Goal: Find specific page/section: Find specific page/section

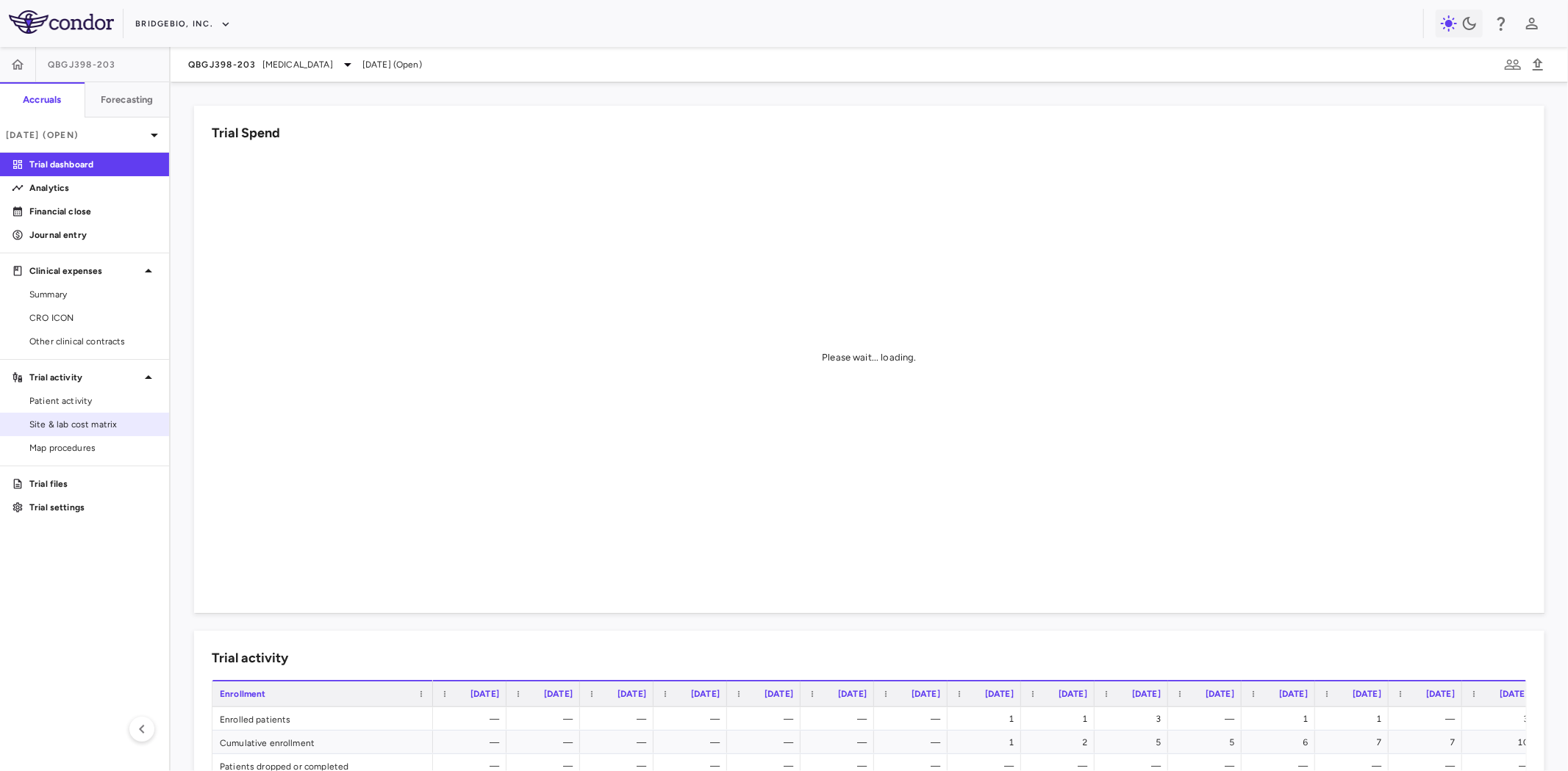
click at [90, 421] on span "Site & lab cost matrix" at bounding box center [94, 425] width 128 height 13
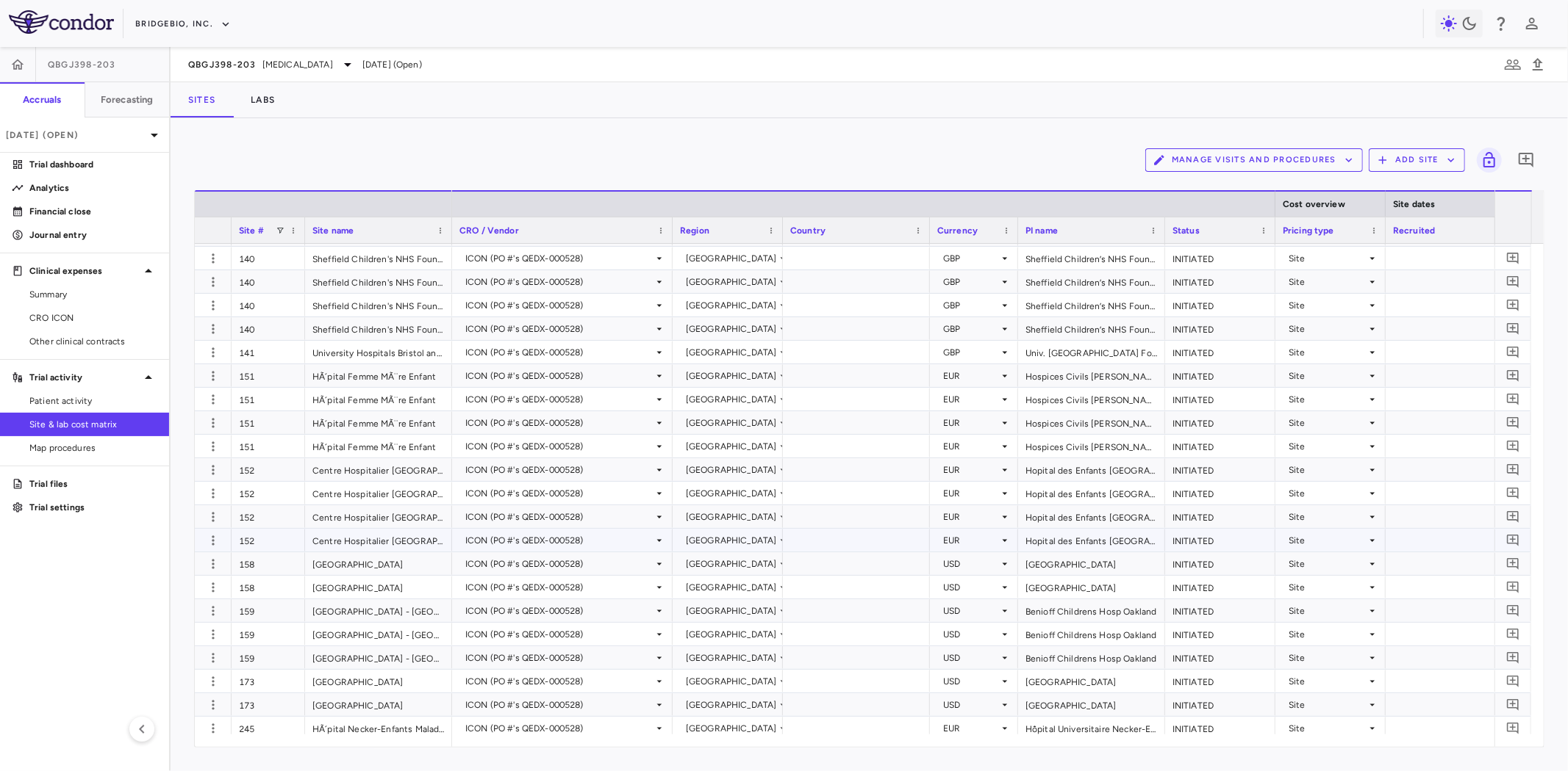
scroll to position [408, 0]
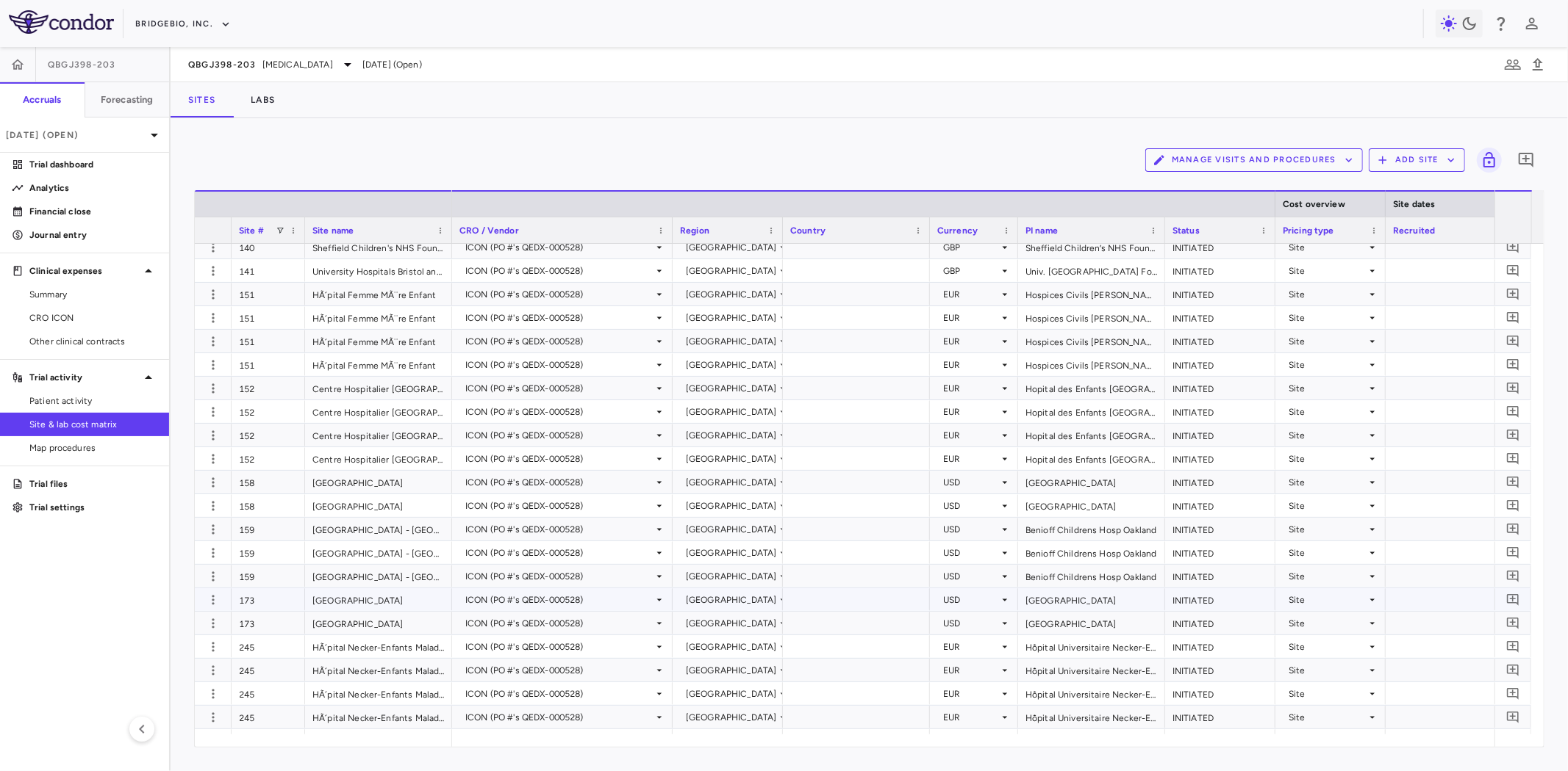
click at [280, 605] on div "173" at bounding box center [268, 599] width 74 height 22
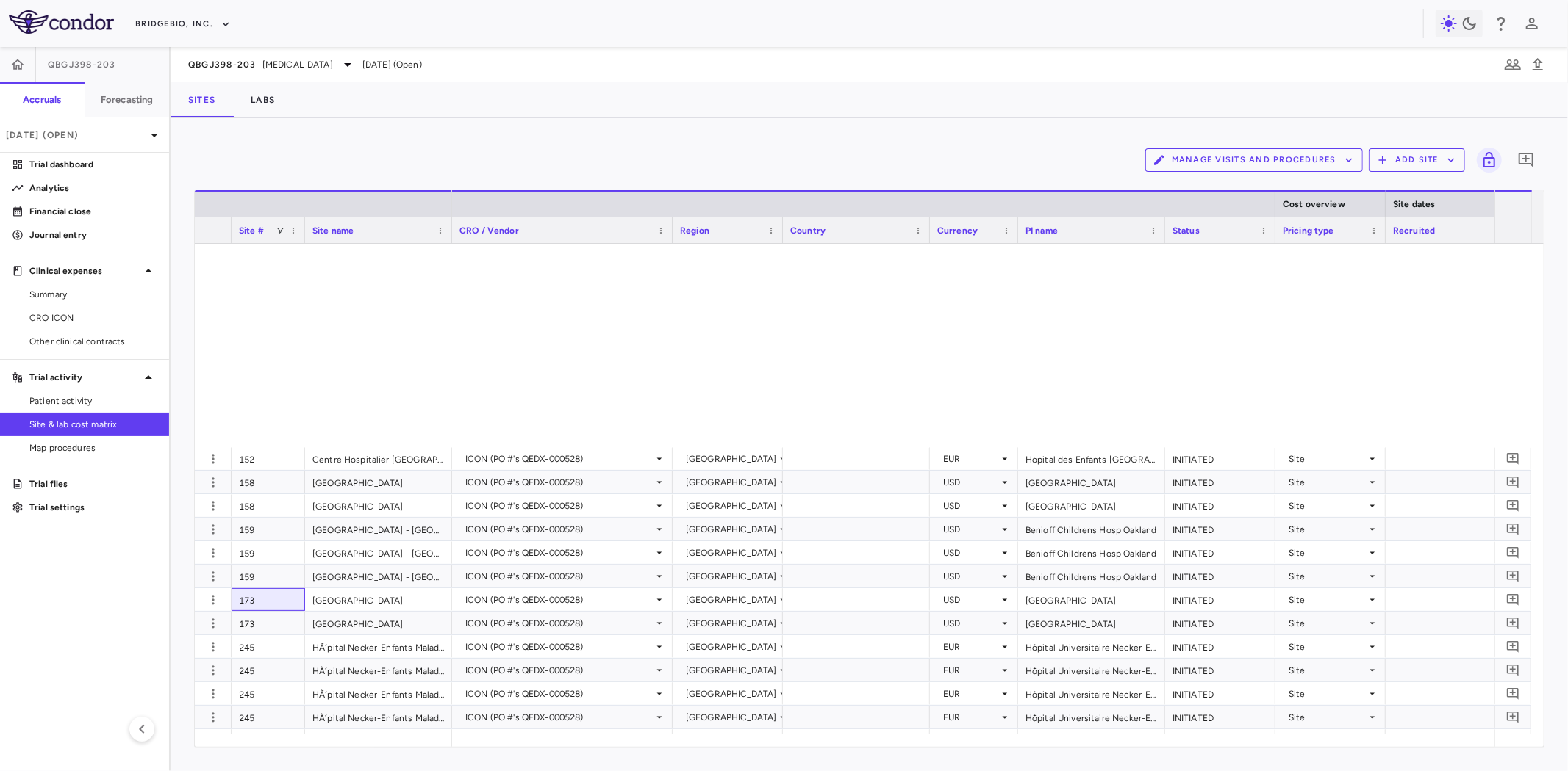
scroll to position [872, 0]
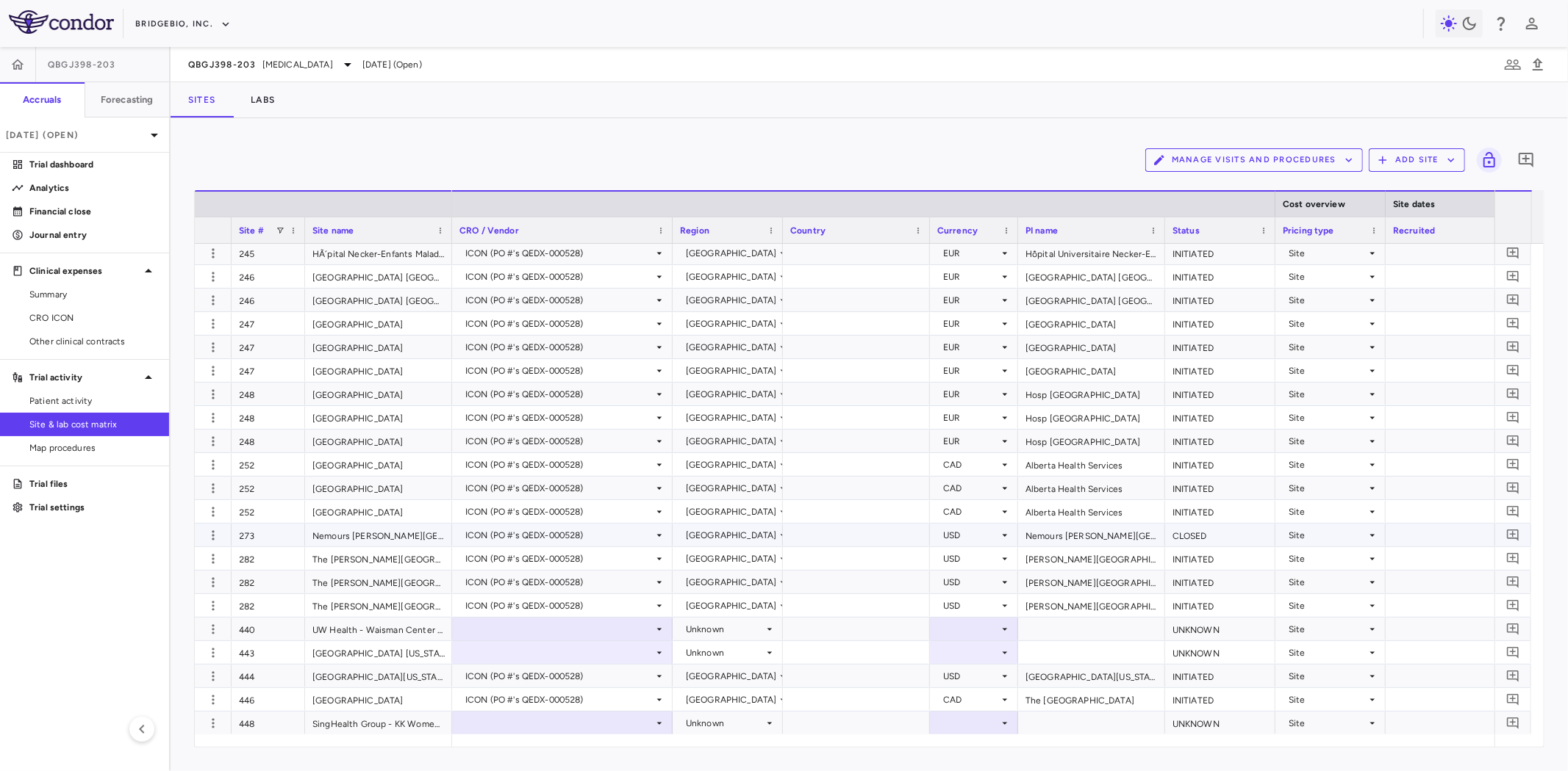
click at [267, 536] on div "273" at bounding box center [268, 534] width 74 height 22
click at [50, 402] on span "Patient activity" at bounding box center [94, 400] width 128 height 13
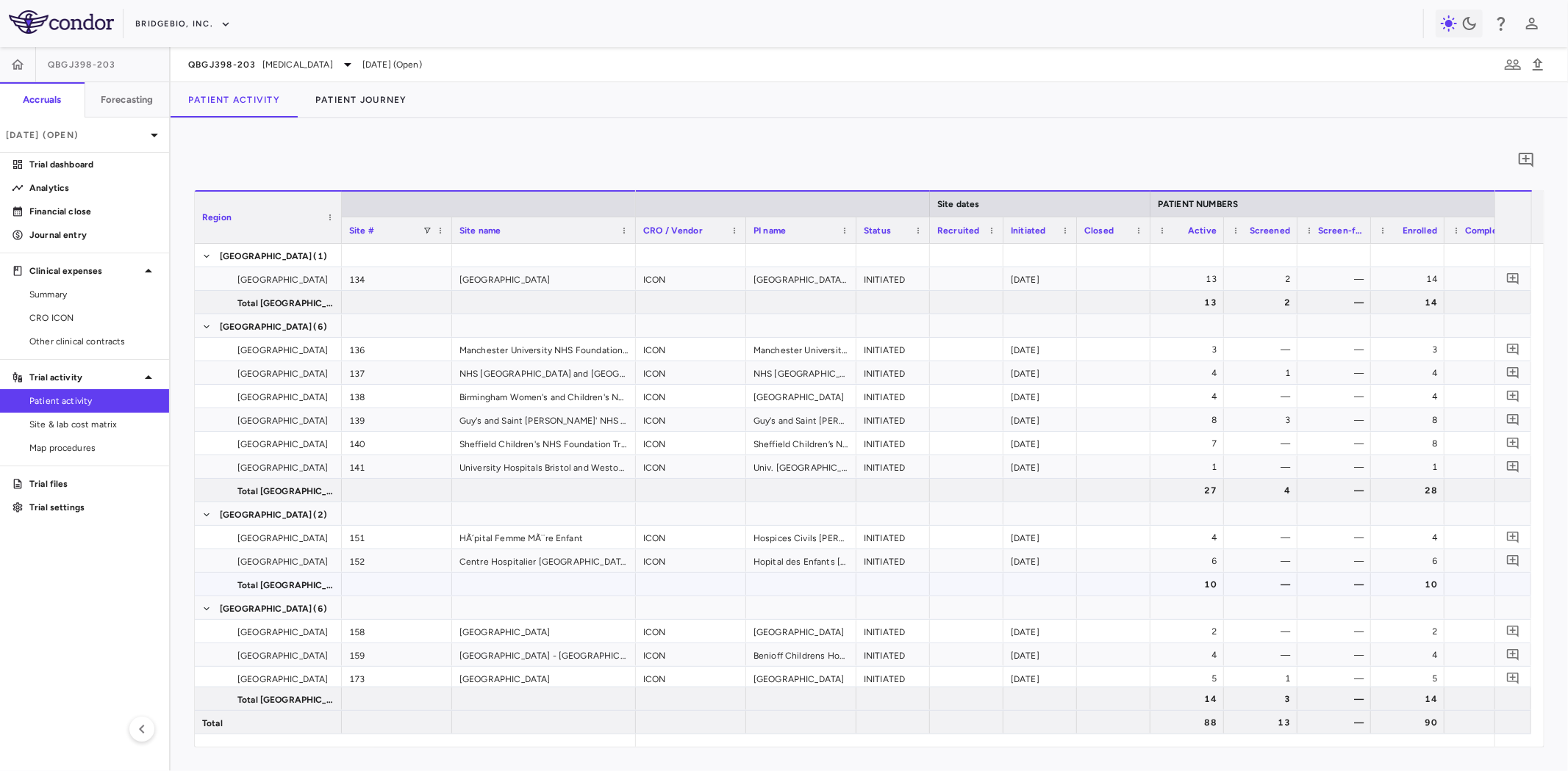
click at [390, 578] on div at bounding box center [397, 584] width 110 height 22
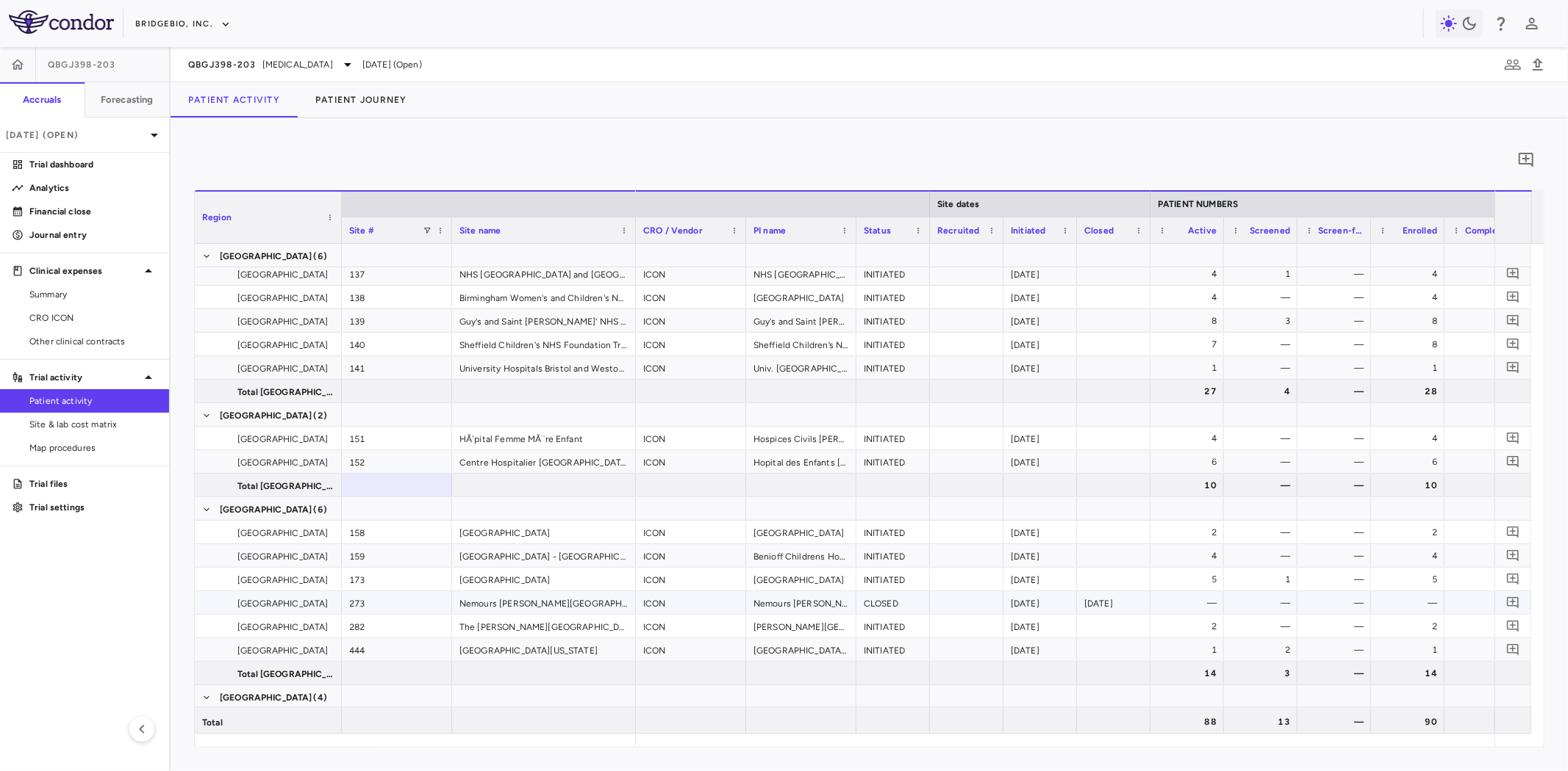
click at [369, 606] on div "273" at bounding box center [397, 602] width 110 height 22
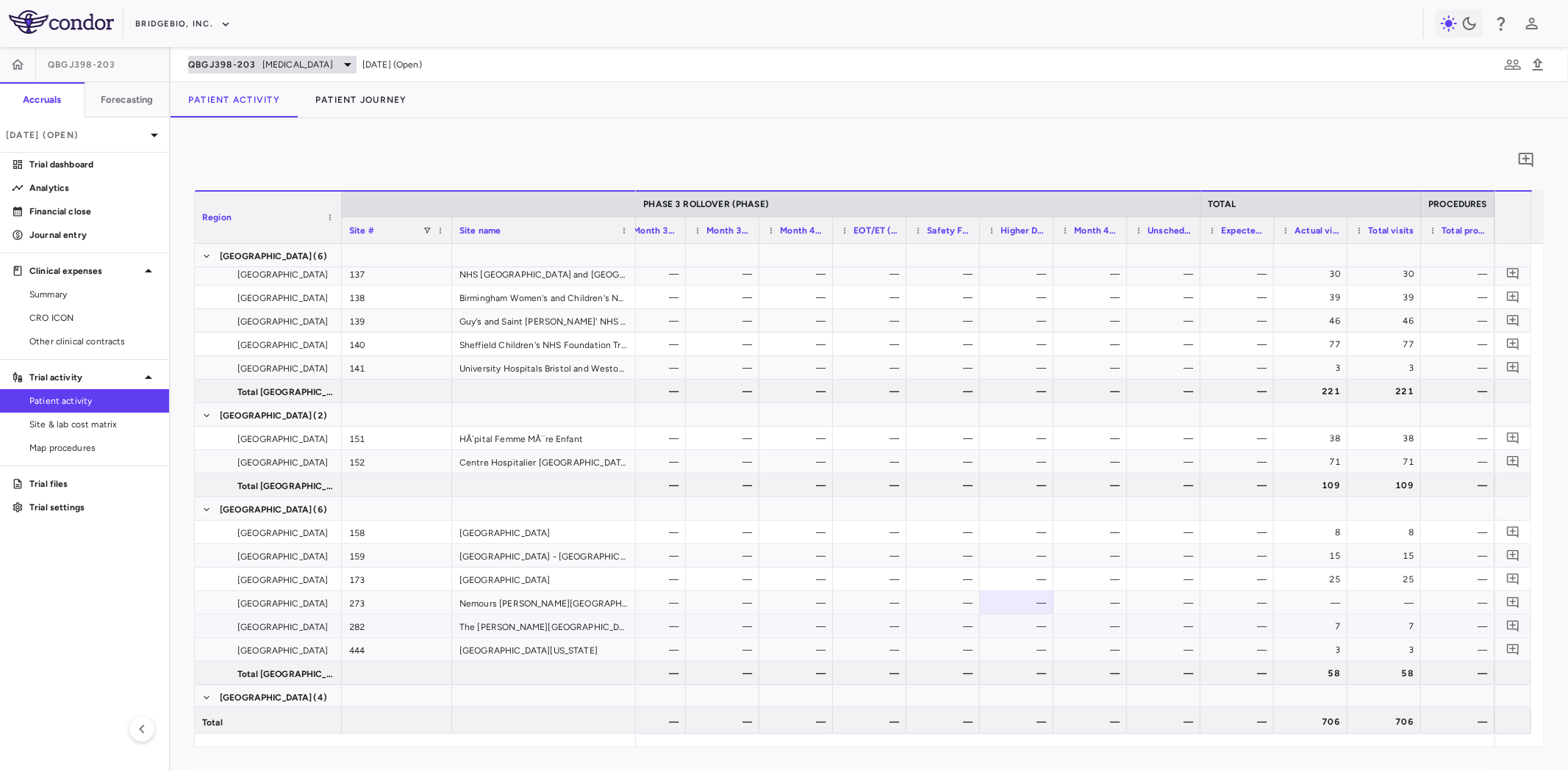
click at [285, 62] on span "[MEDICAL_DATA]" at bounding box center [297, 65] width 70 height 13
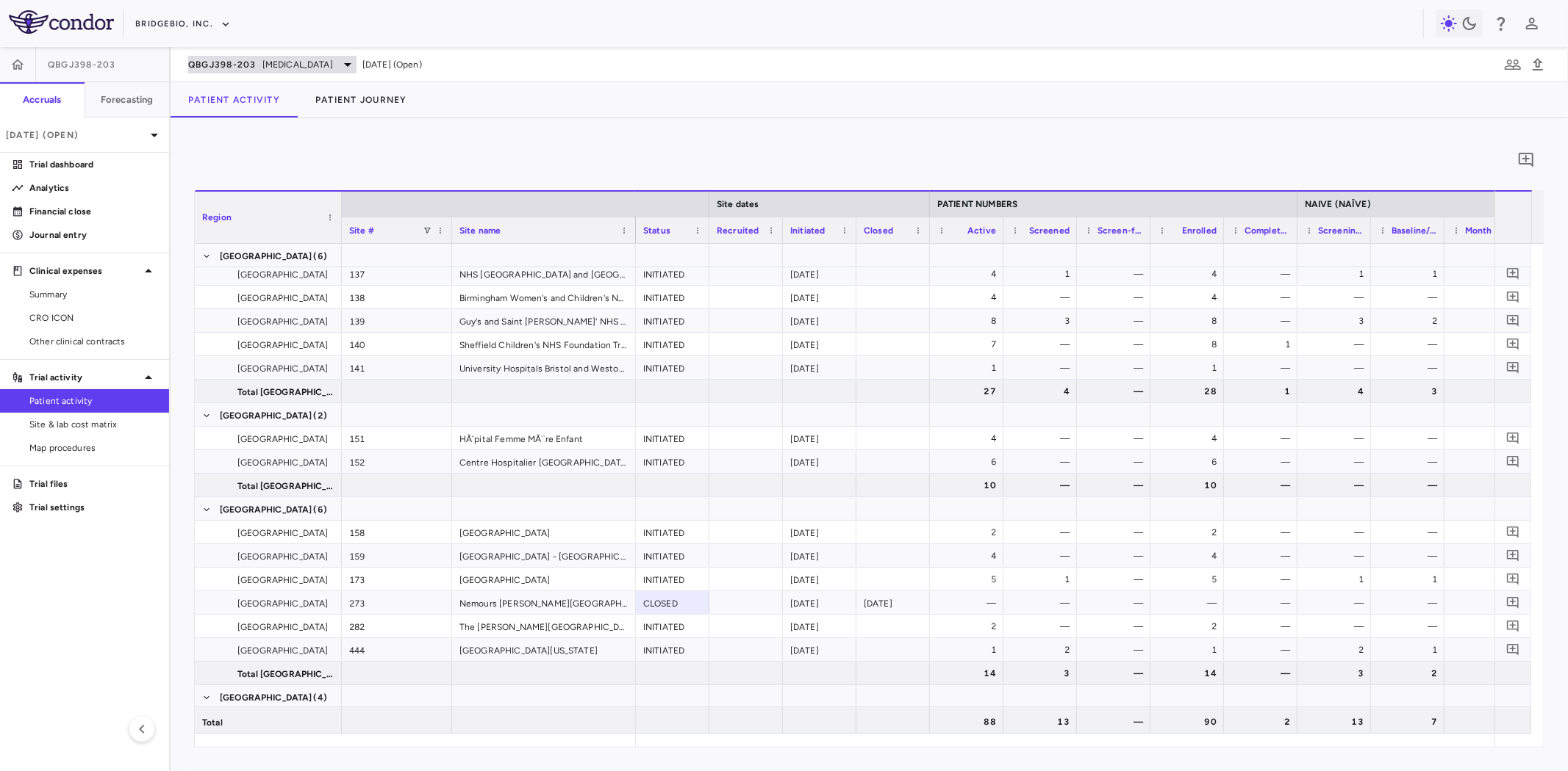
click at [338, 64] on icon at bounding box center [347, 65] width 18 height 18
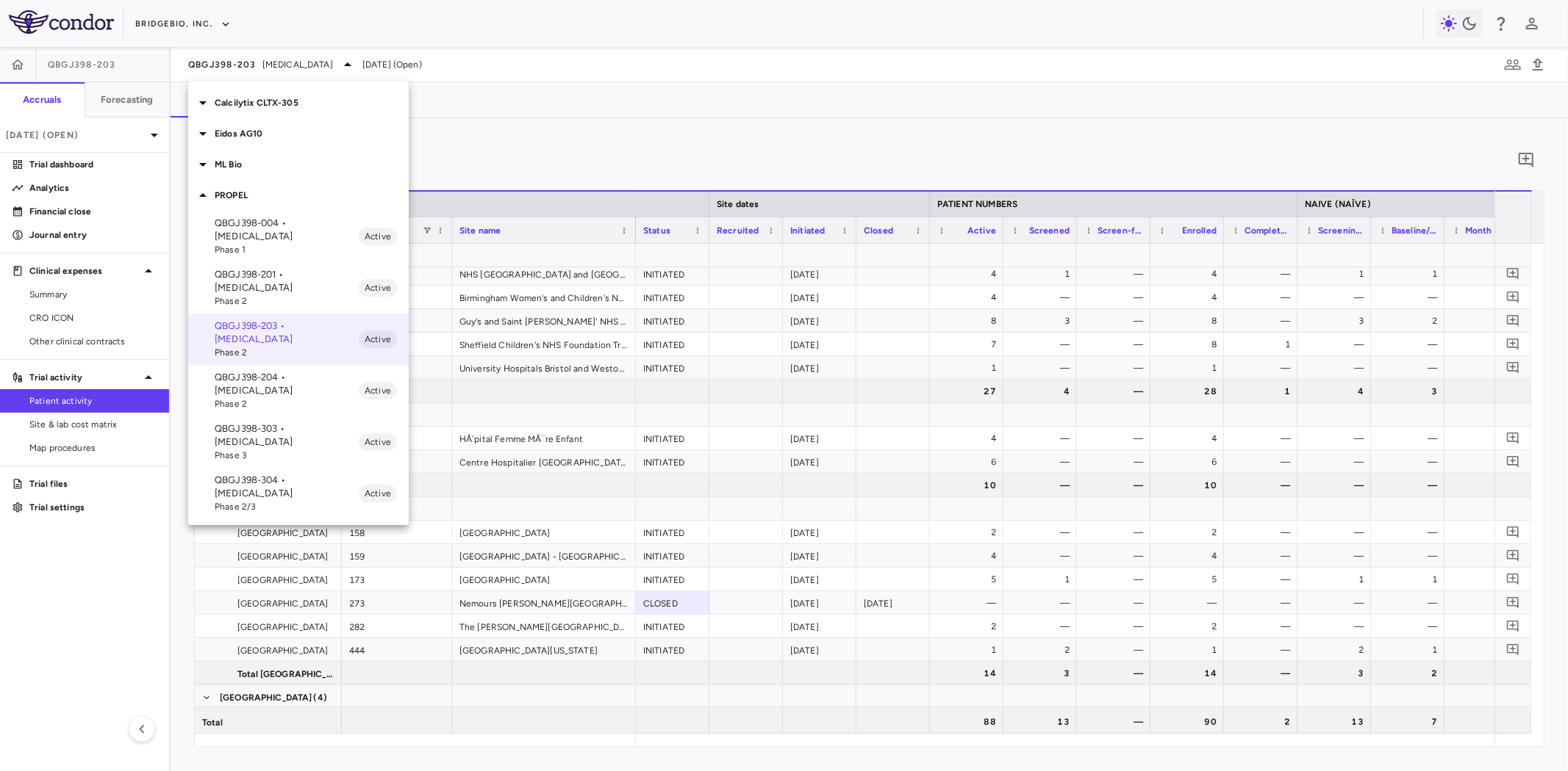
click at [311, 422] on p "QBGJ398-303 • [MEDICAL_DATA]" at bounding box center [286, 435] width 144 height 26
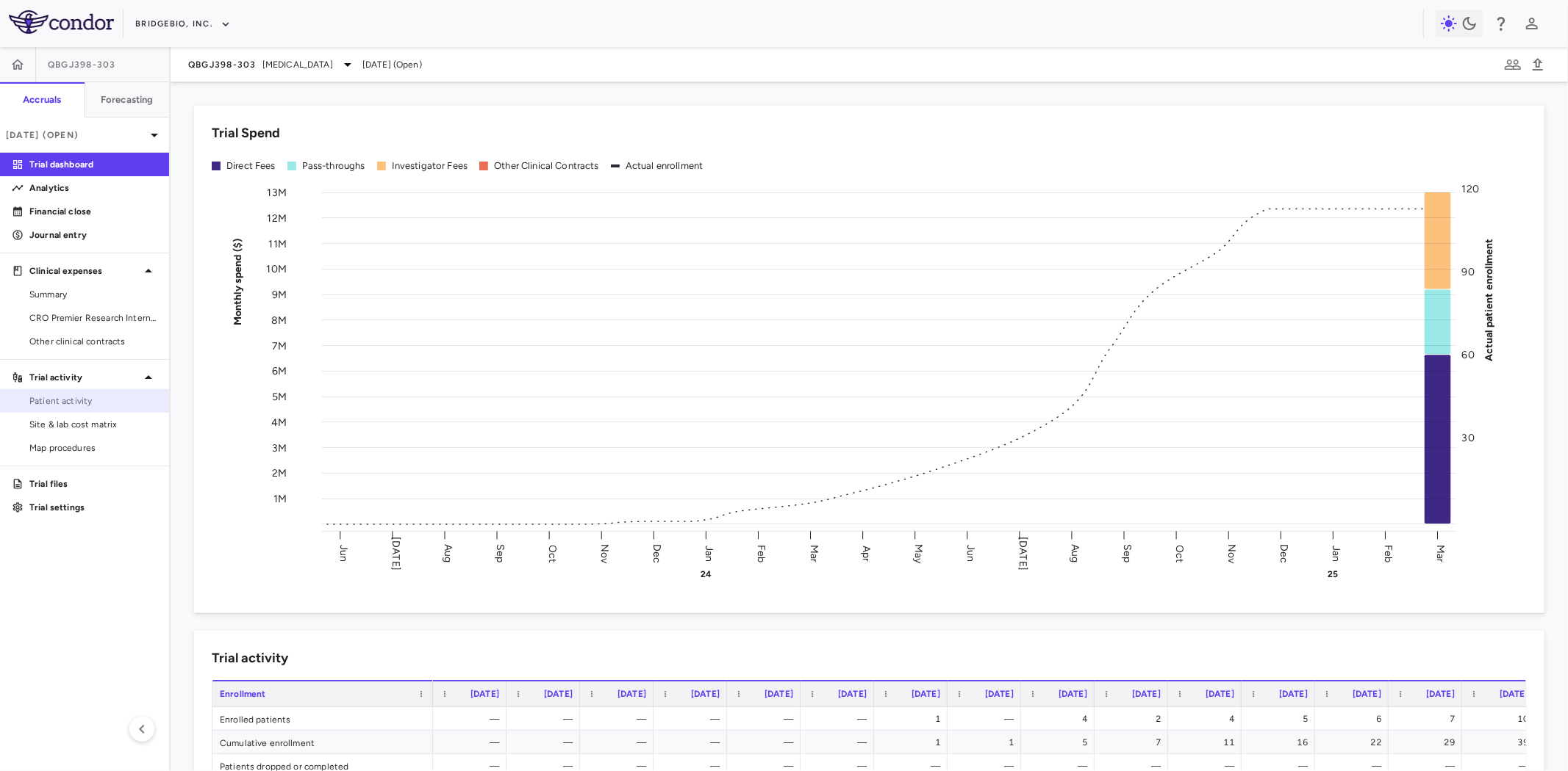
click at [86, 399] on span "Patient activity" at bounding box center [94, 400] width 128 height 13
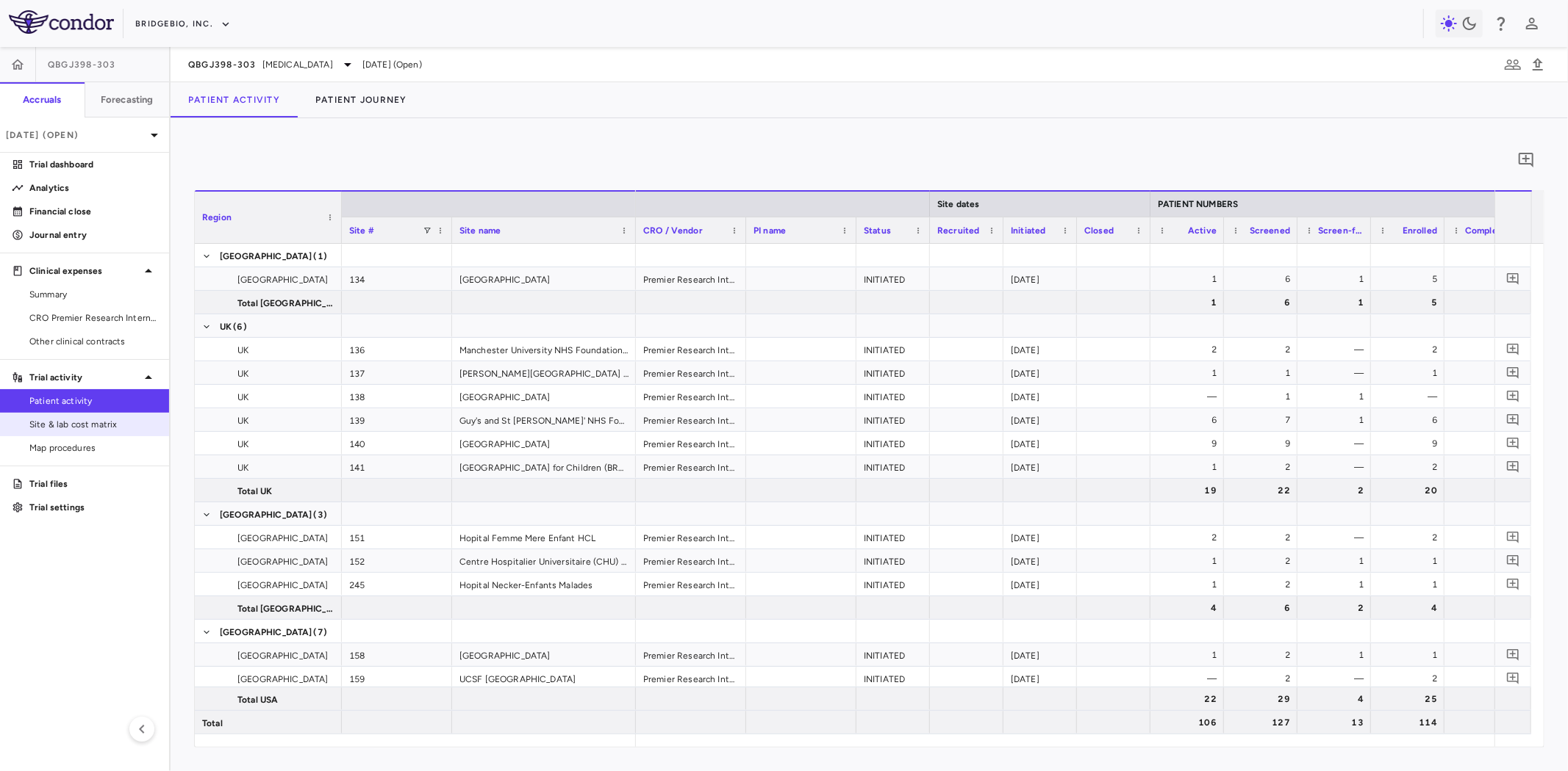
click at [104, 418] on span "Site & lab cost matrix" at bounding box center [94, 425] width 128 height 13
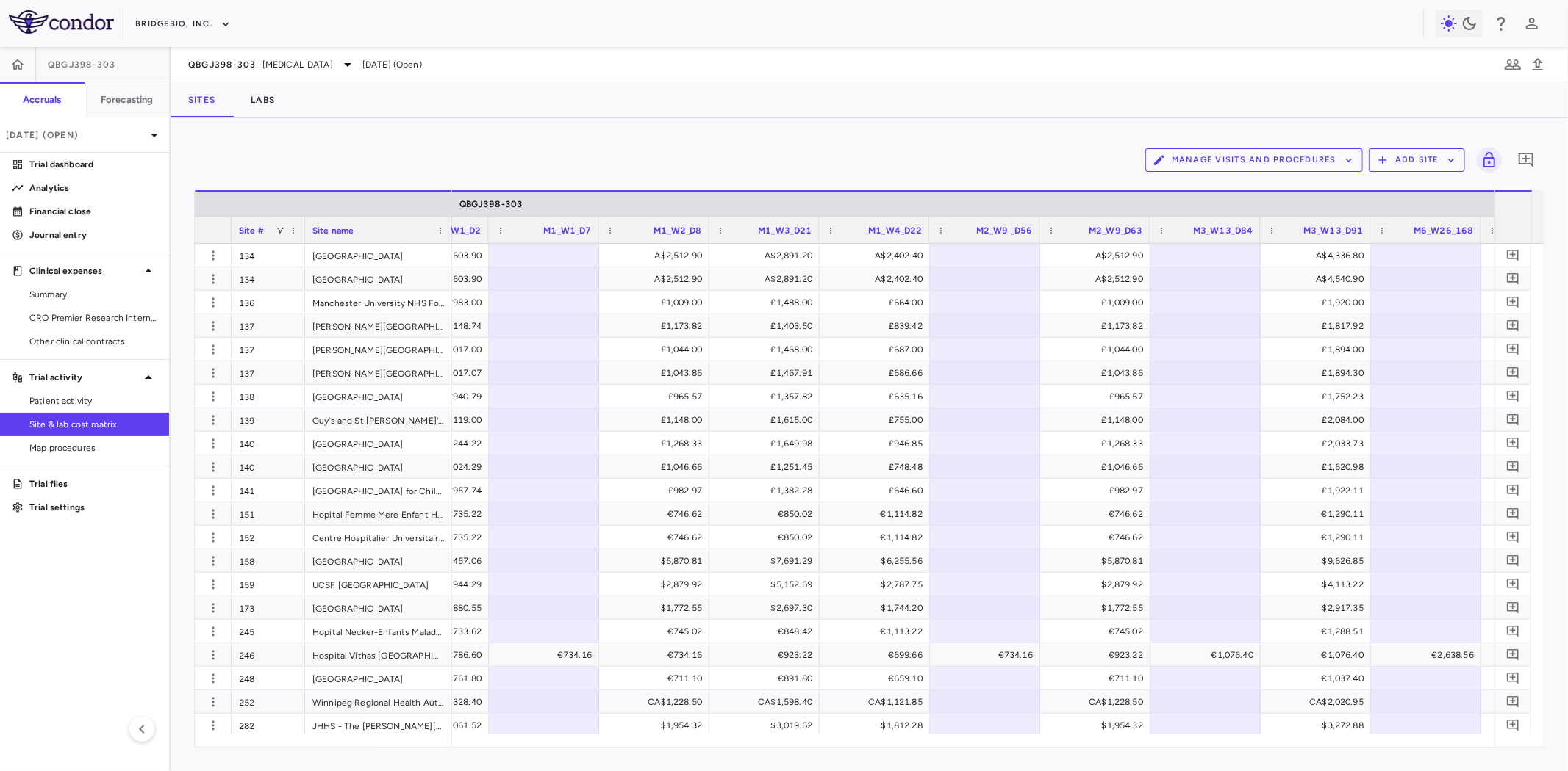
scroll to position [0, 2411]
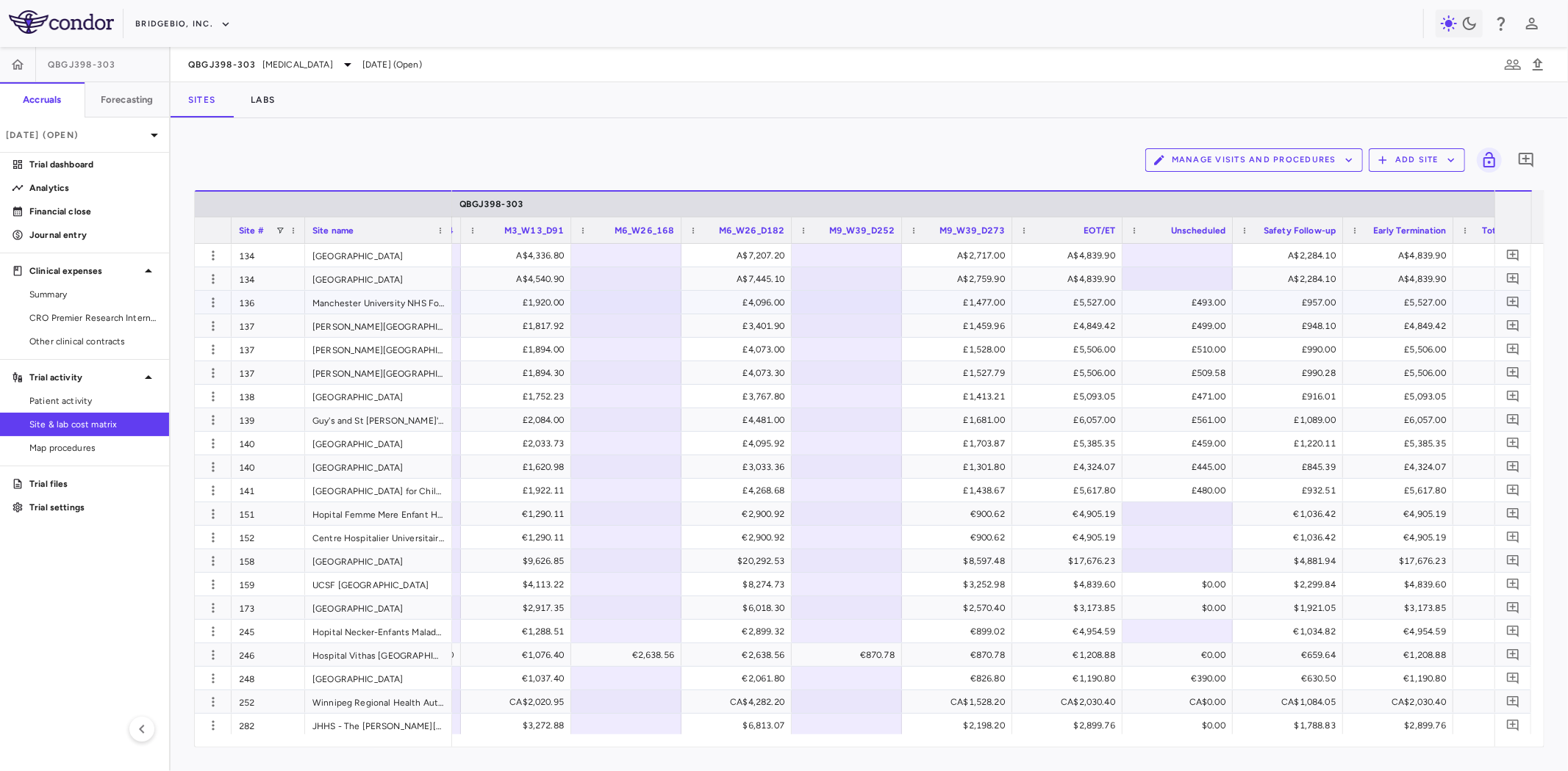
click at [1164, 306] on div "£493.00" at bounding box center [1181, 302] width 90 height 23
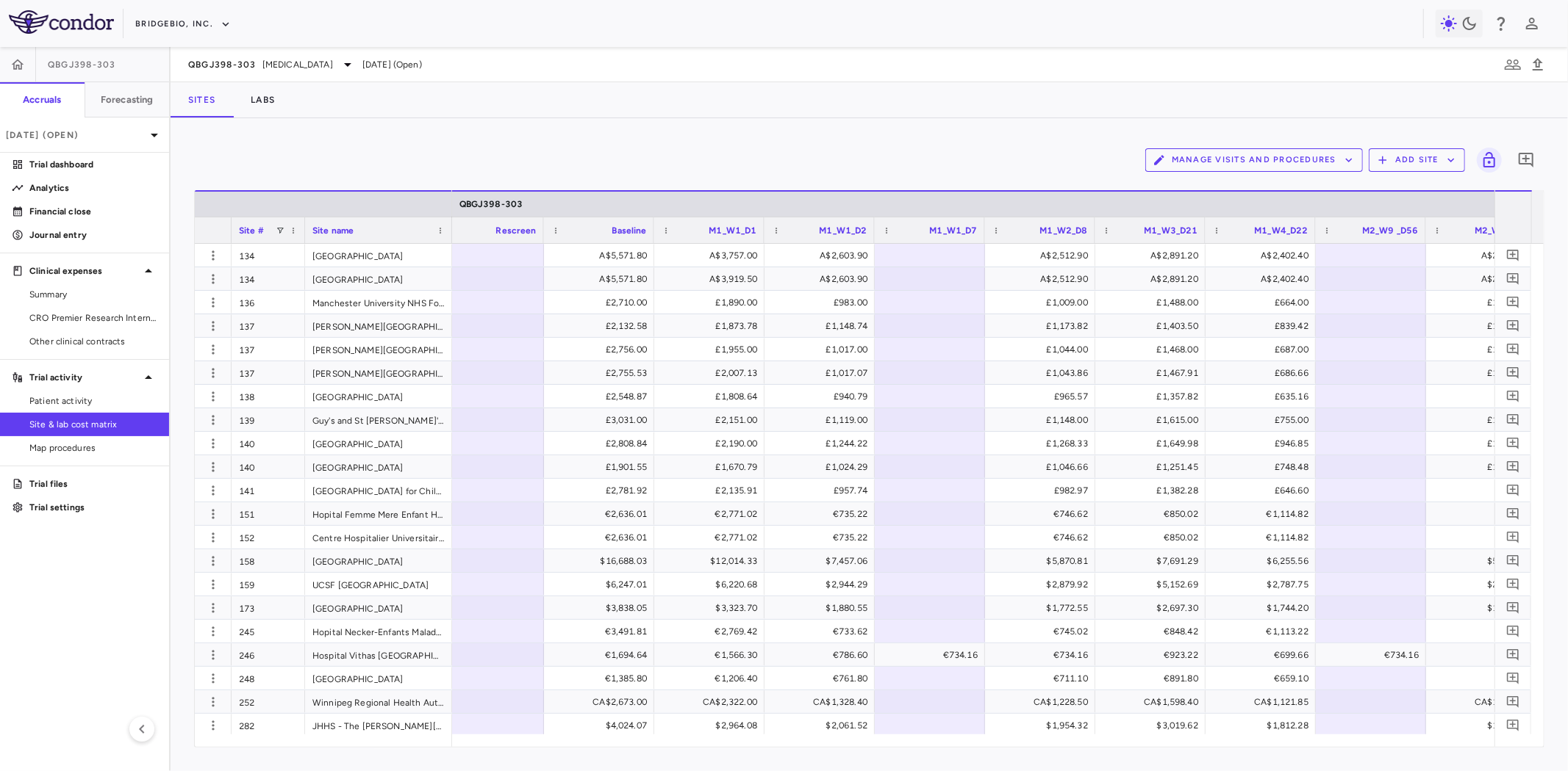
scroll to position [0, 2378]
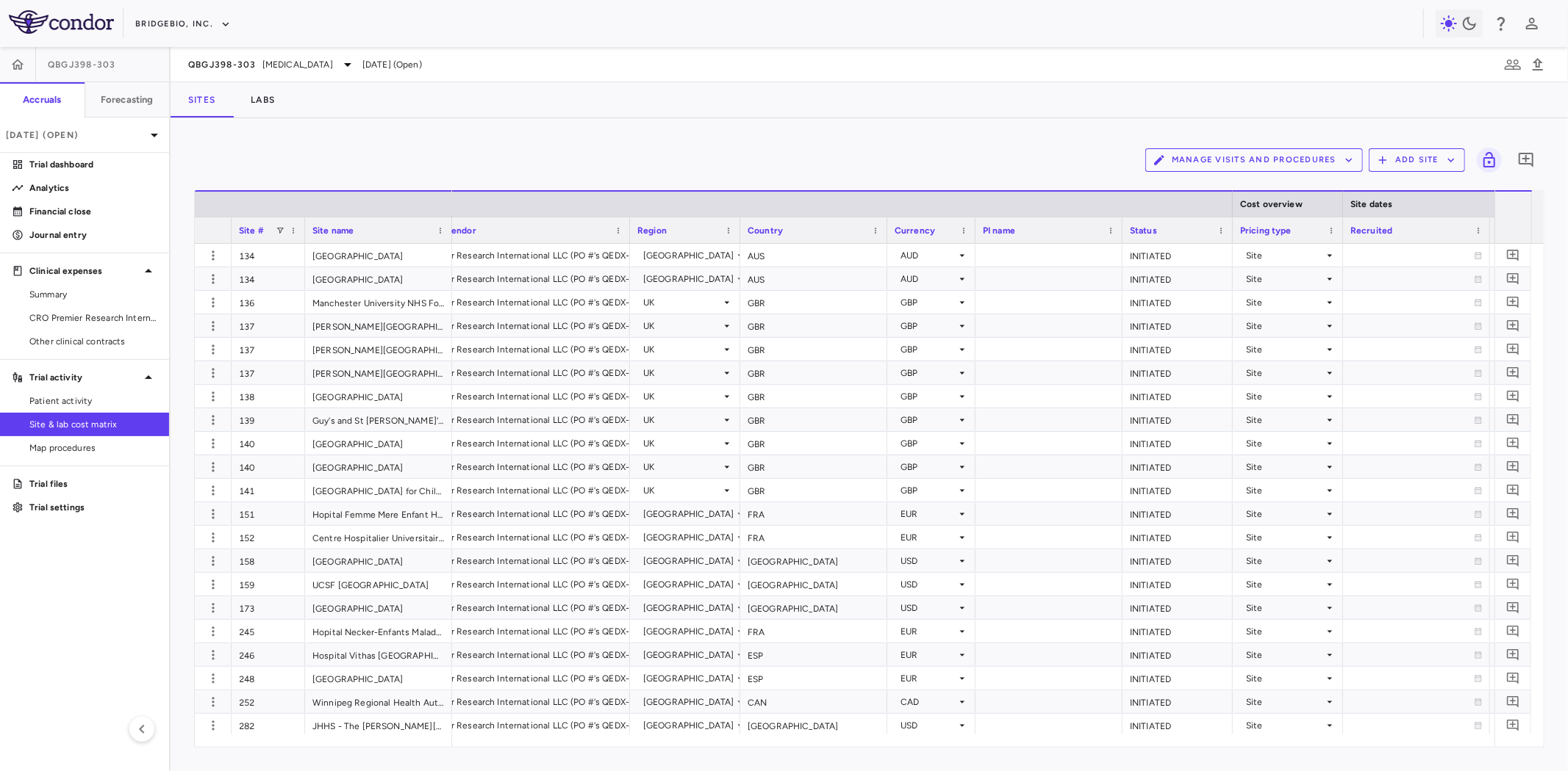
click at [405, 150] on div "Manage Visits and Procedures Add Site 0" at bounding box center [870, 160] width 1350 height 37
